Goal: Transaction & Acquisition: Purchase product/service

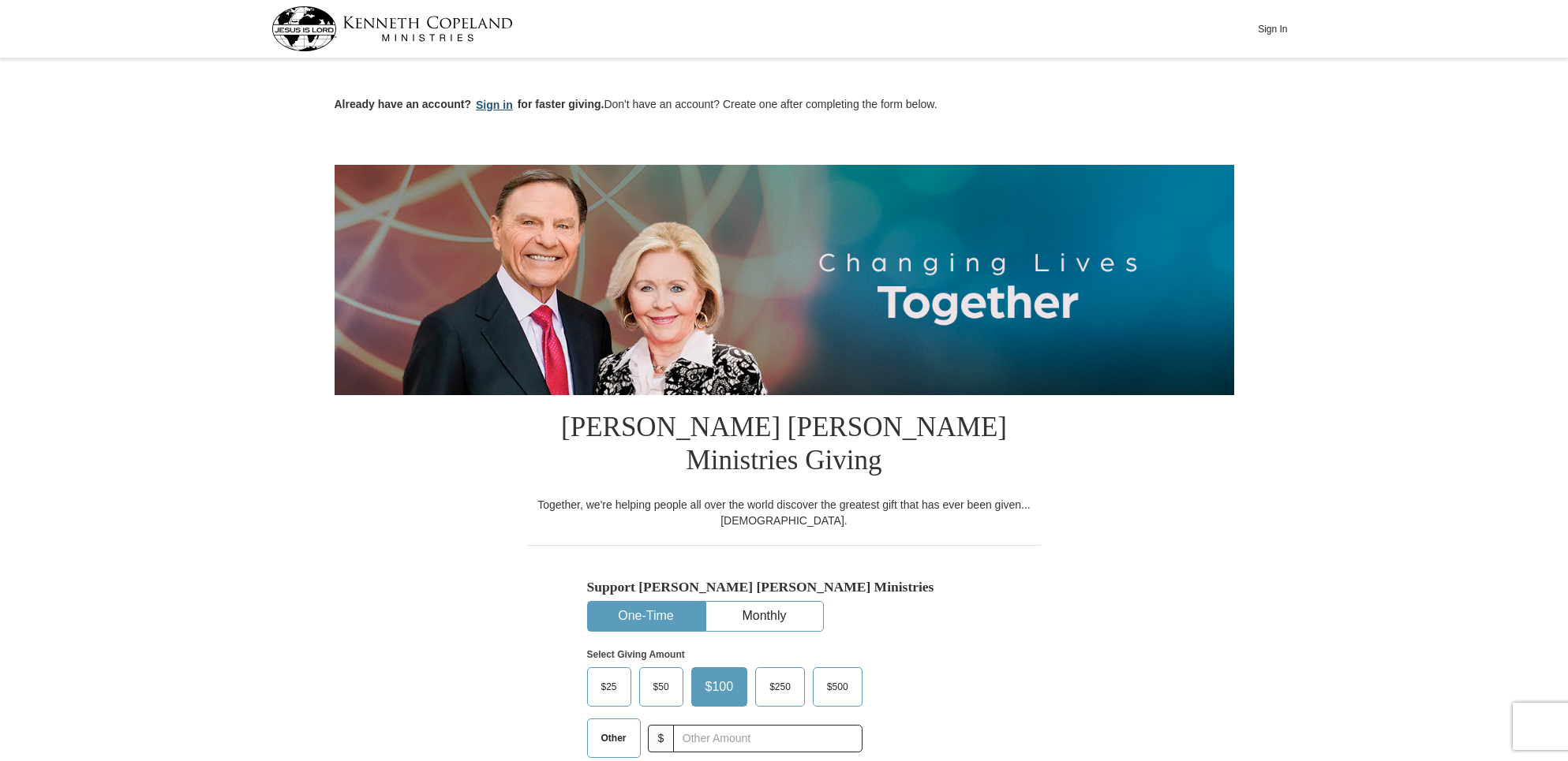
click at [492, 102] on button "Sign in" at bounding box center [494, 105] width 47 height 18
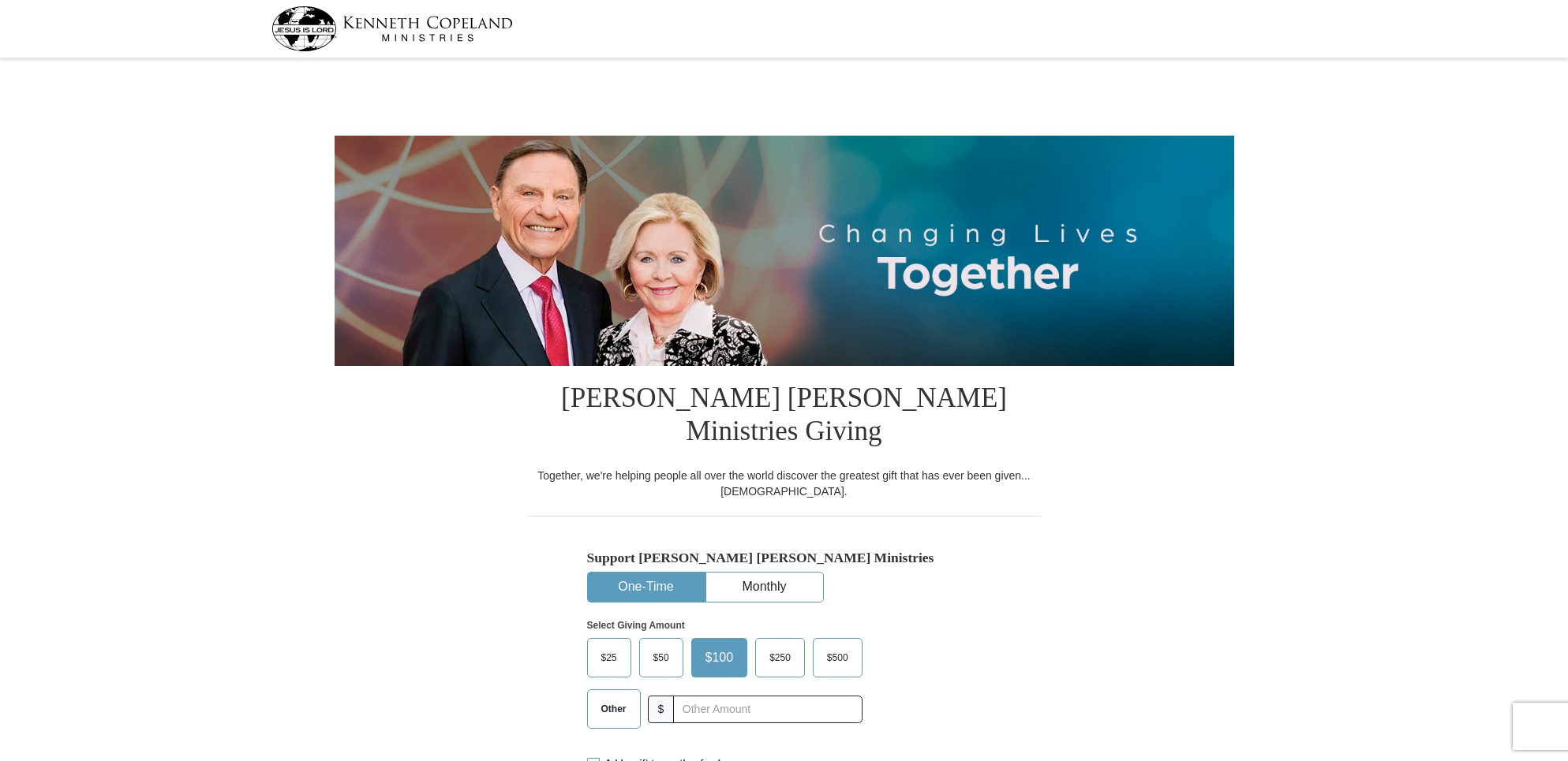
select select "FL"
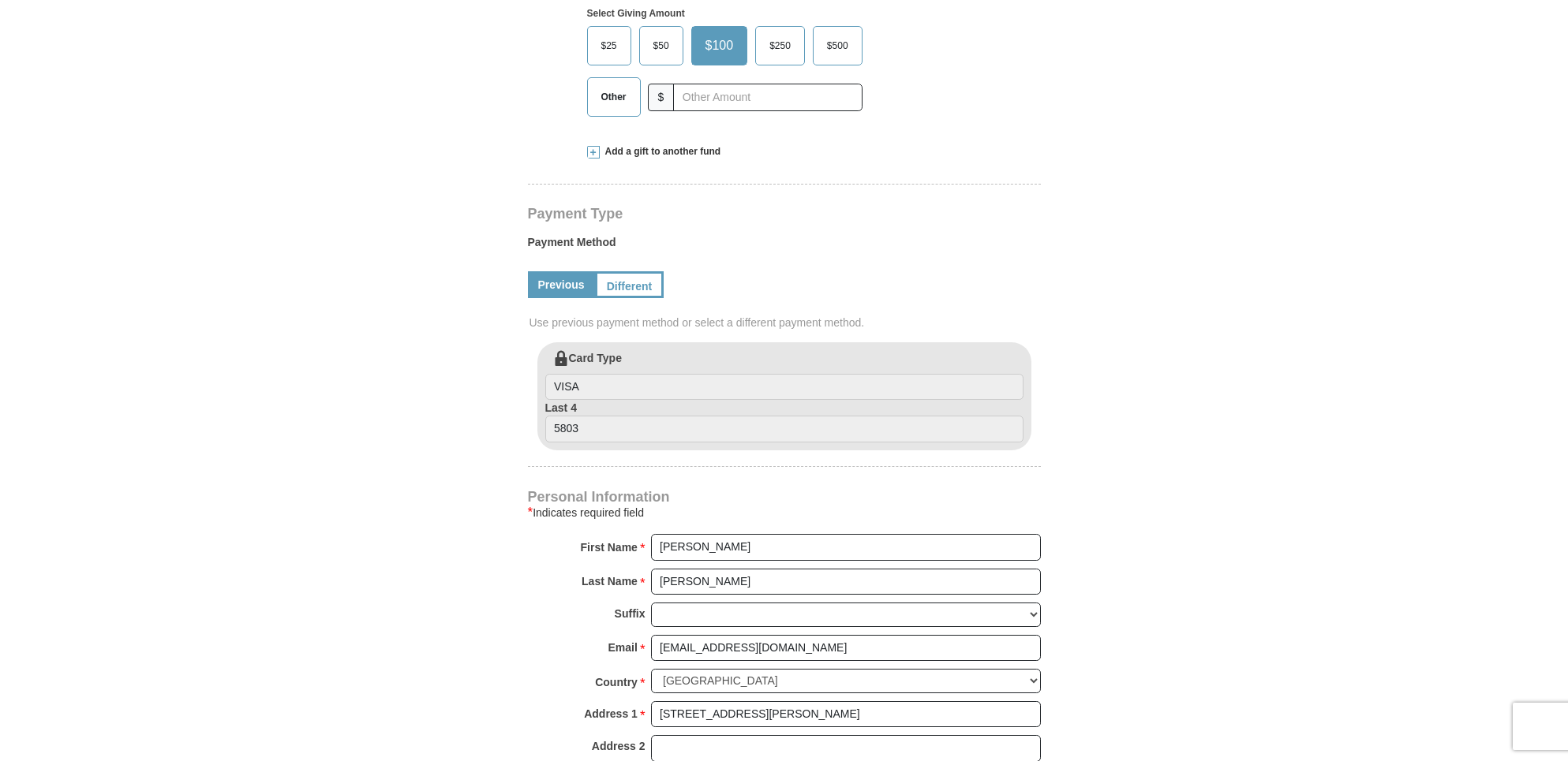
scroll to position [156, 0]
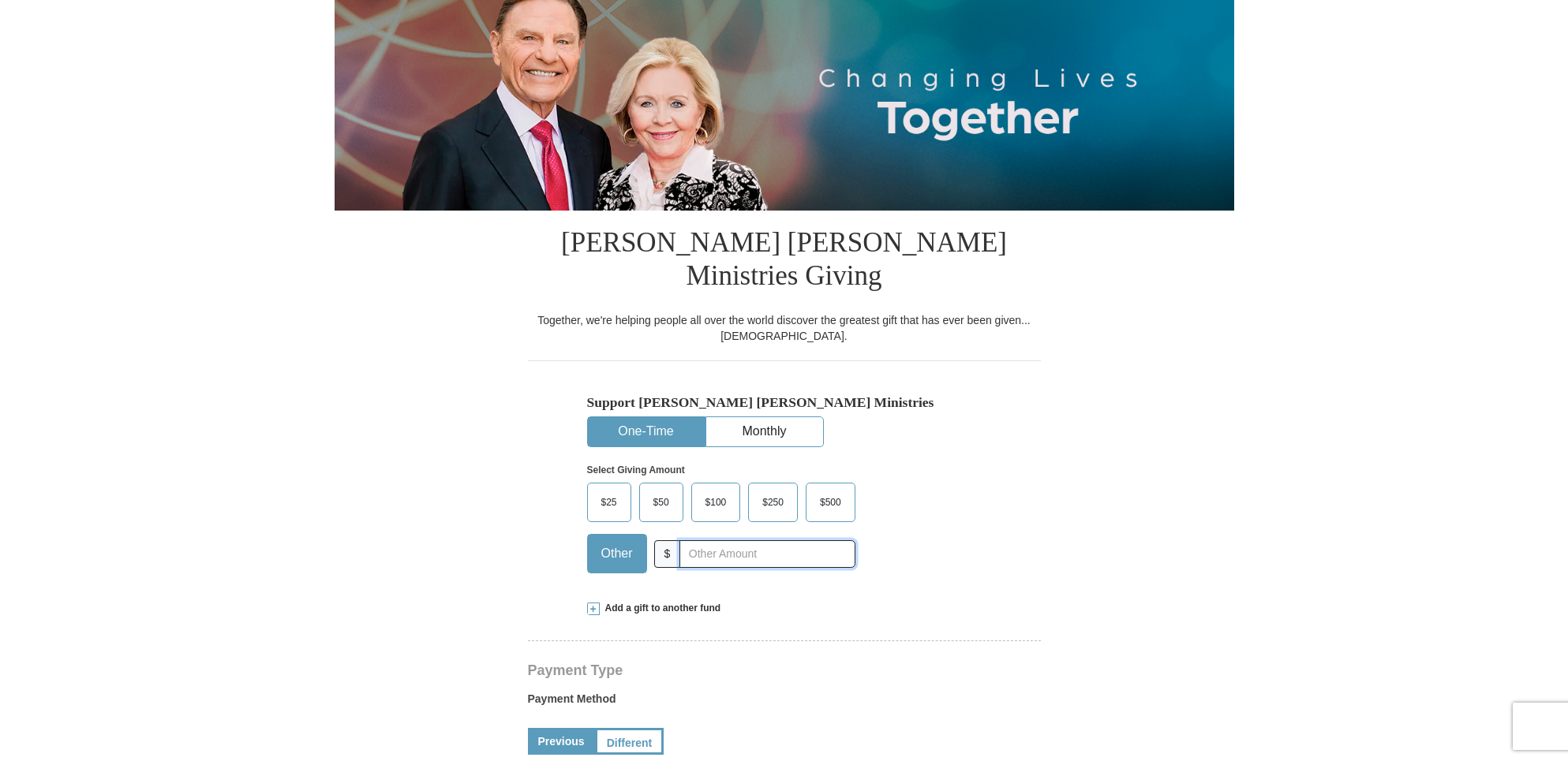
click at [706, 540] on input "text" at bounding box center [766, 553] width 175 height 27
type input "5.00"
click at [641, 602] on span "Add a gift to another fund" at bounding box center [660, 608] width 121 height 13
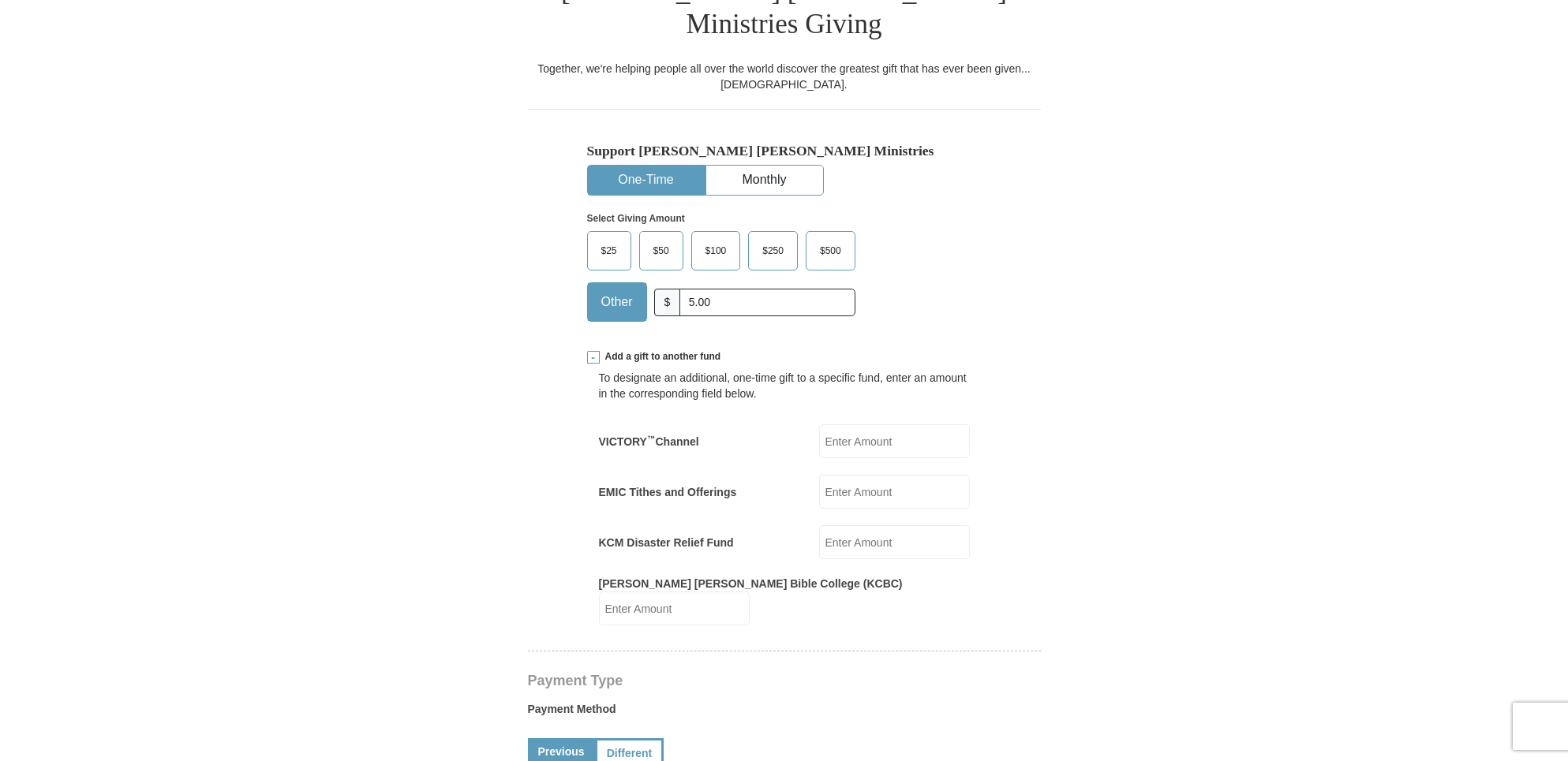
scroll to position [419, 0]
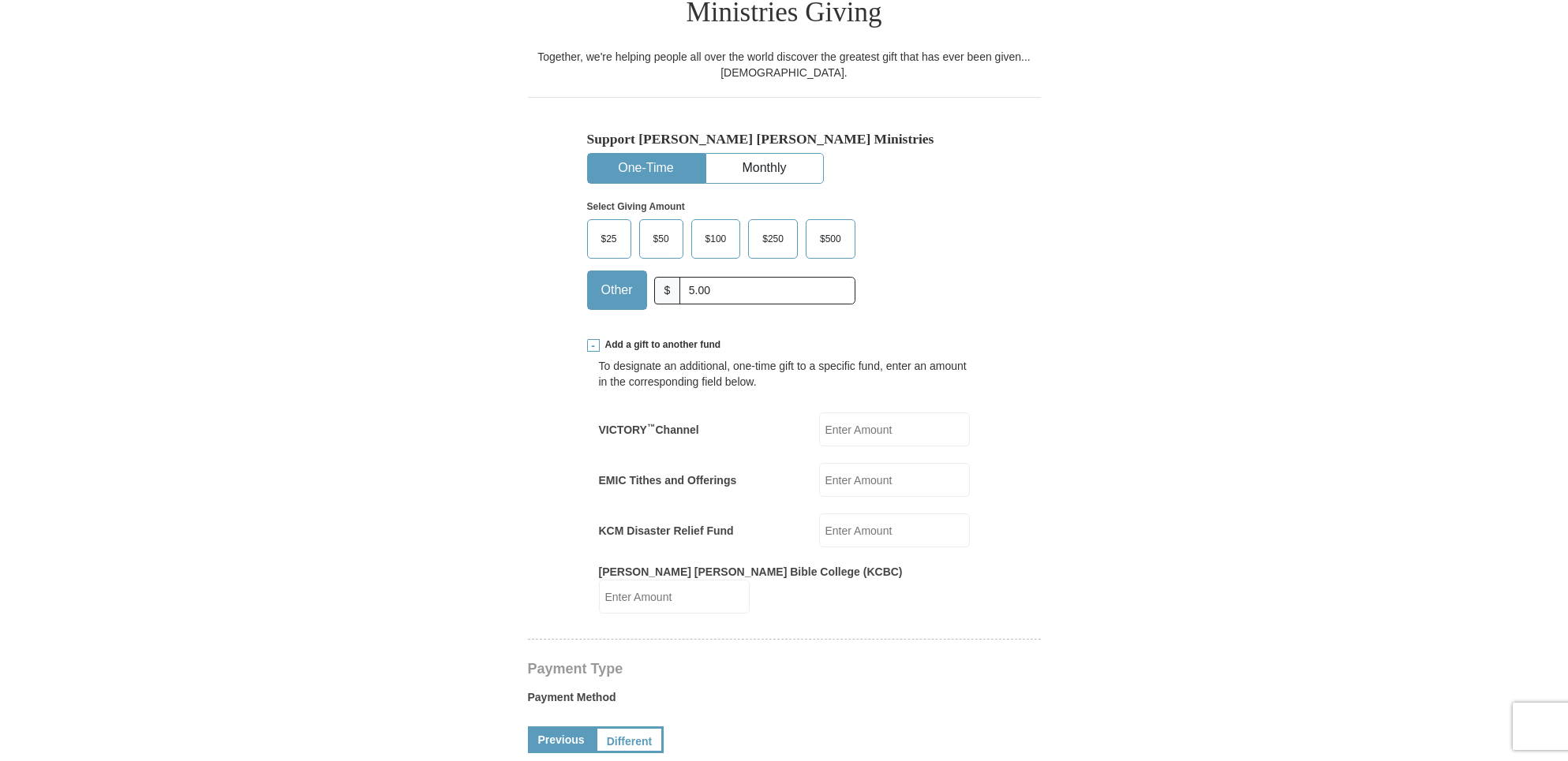
click at [905, 413] on input "VICTORY ™ Channel" at bounding box center [894, 429] width 150 height 34
type input "1.00"
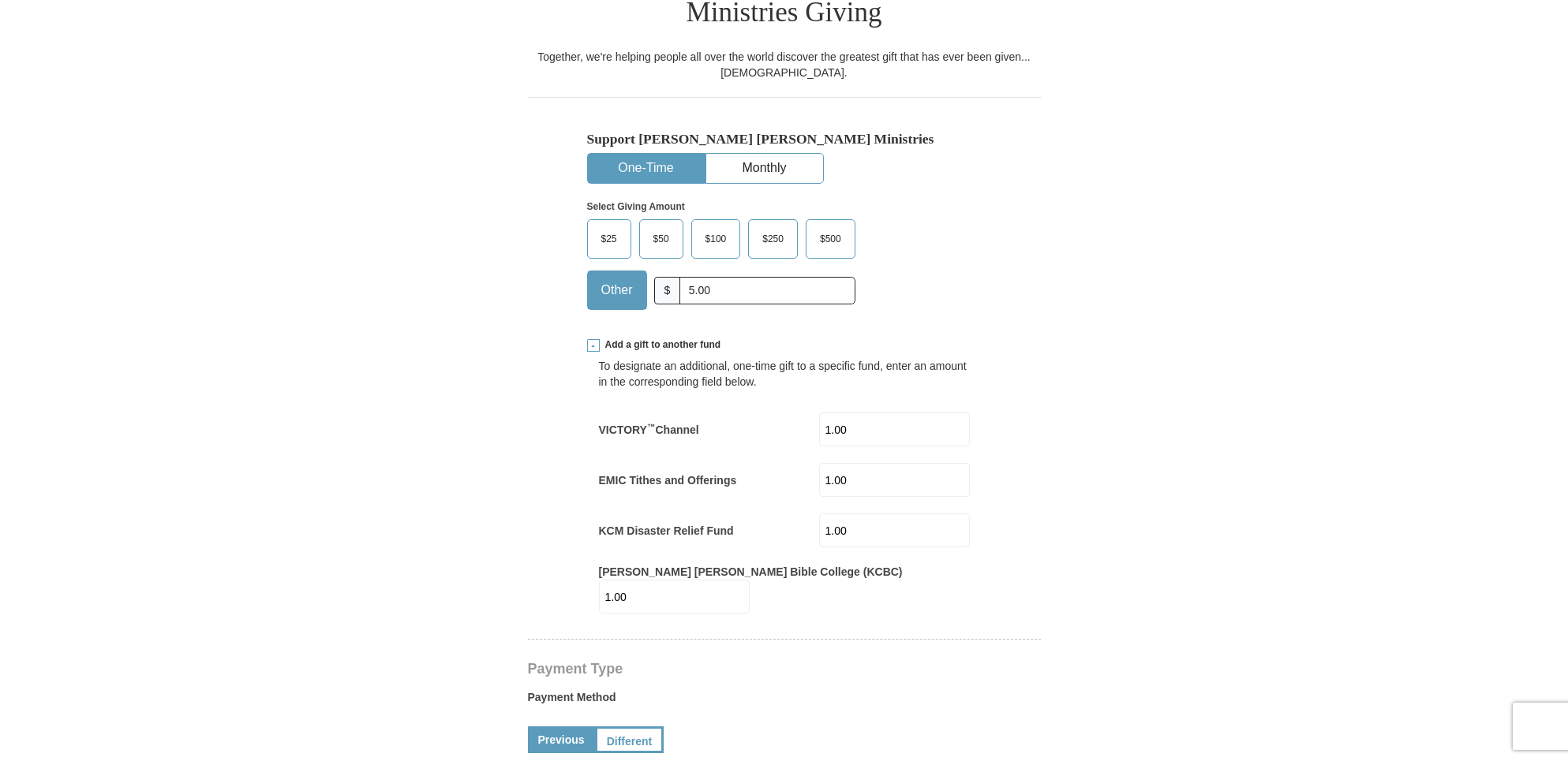
click at [465, 446] on form "[PERSON_NAME] [PERSON_NAME] Ministries Giving Together, we're helping people al…" at bounding box center [784, 705] width 899 height 2121
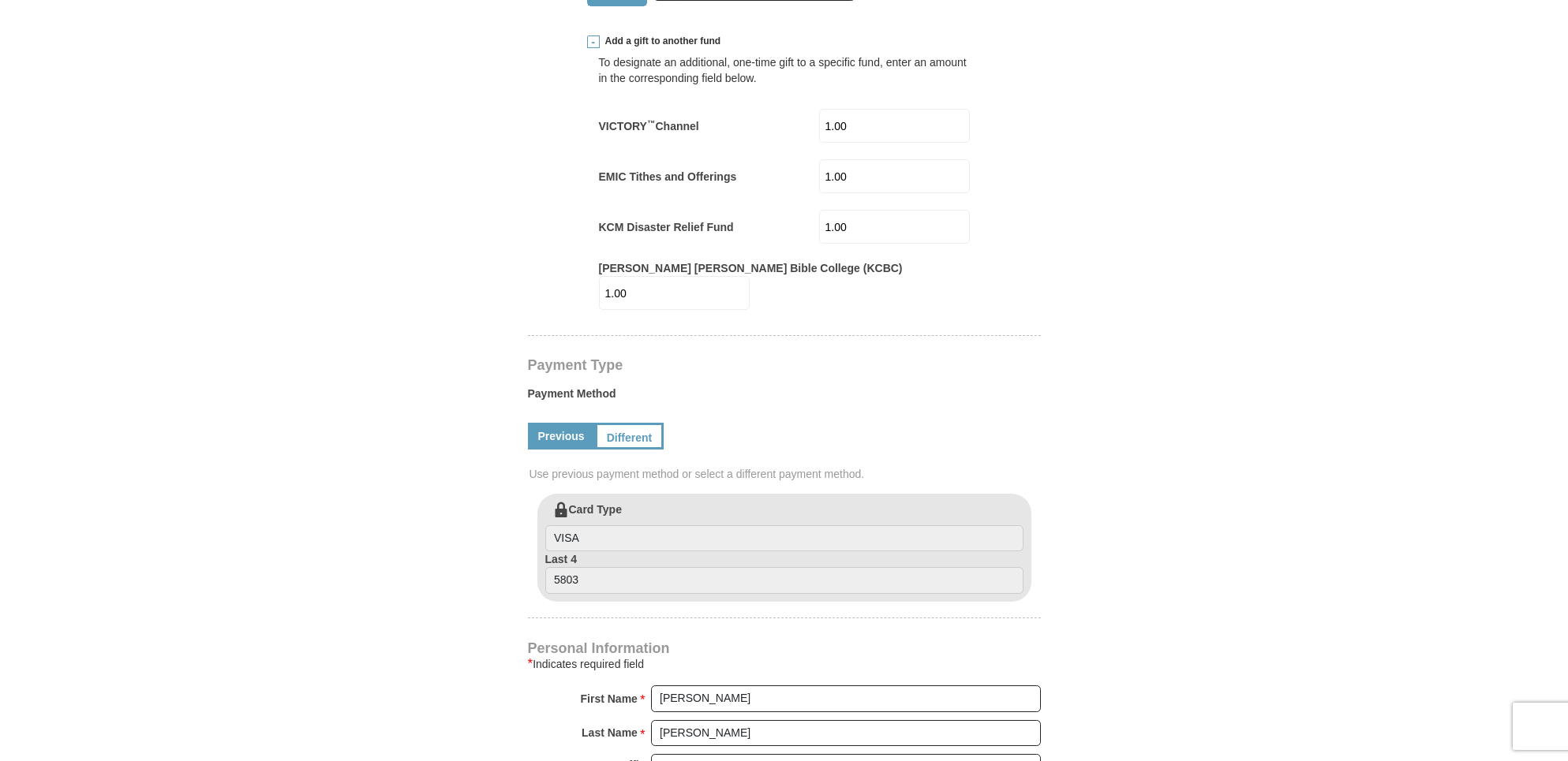
scroll to position [725, 0]
click at [637, 421] on link "Different" at bounding box center [627, 434] width 66 height 26
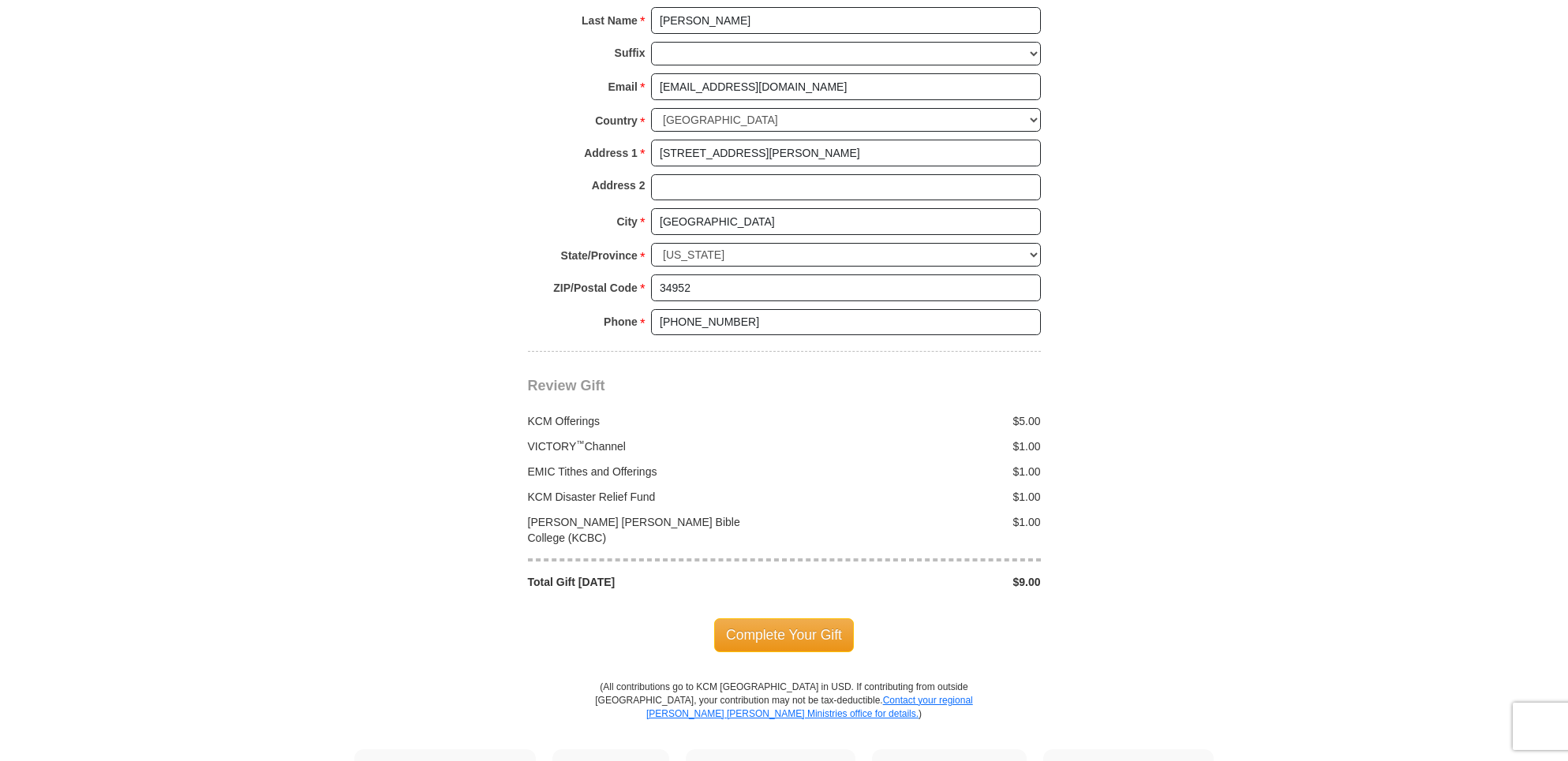
scroll to position [1606, 0]
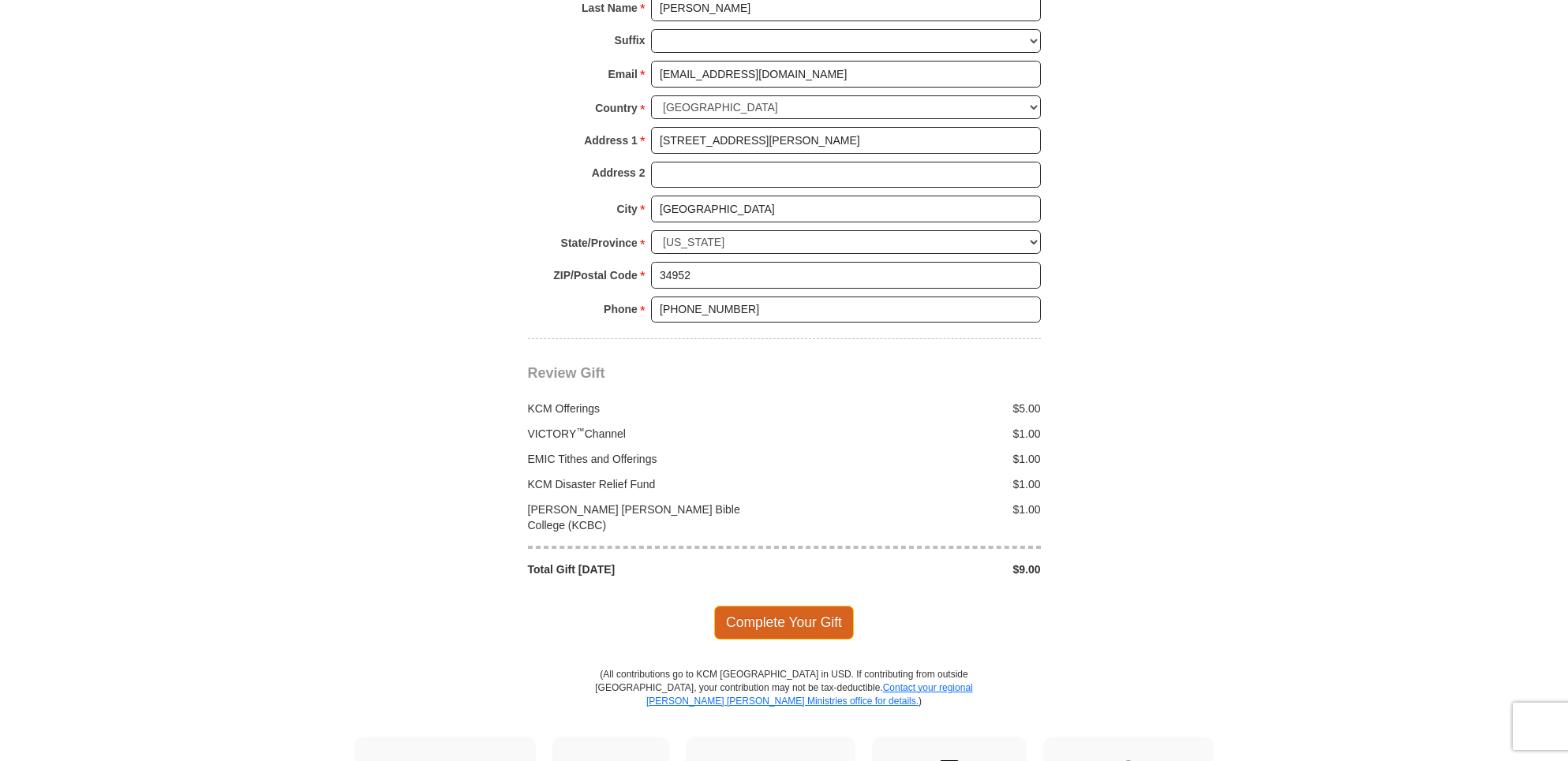
click at [793, 606] on span "Complete Your Gift" at bounding box center [783, 623] width 140 height 33
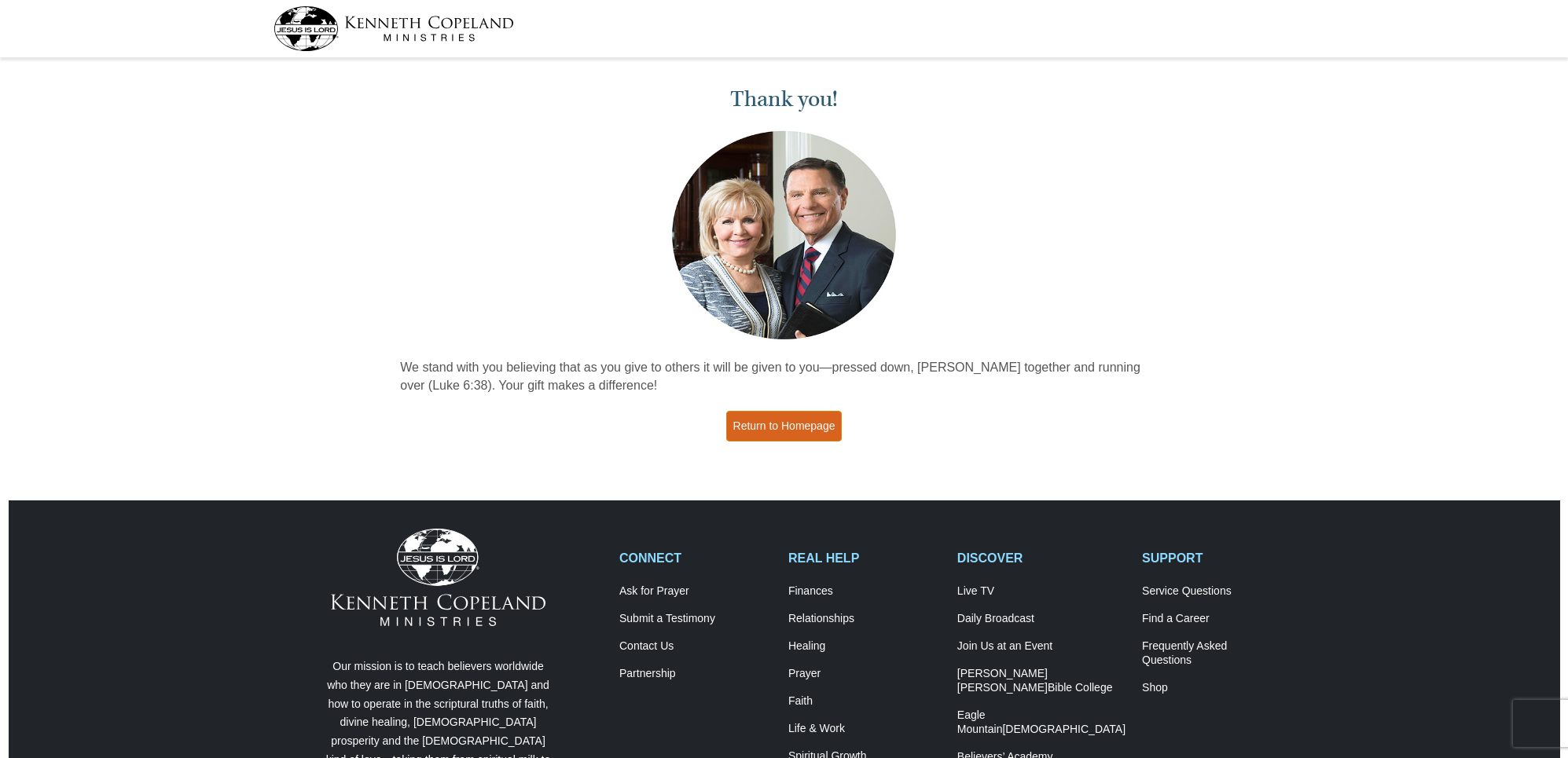
click at [785, 423] on link "Return to Homepage" at bounding box center [784, 426] width 117 height 31
